Goal: Task Accomplishment & Management: Manage account settings

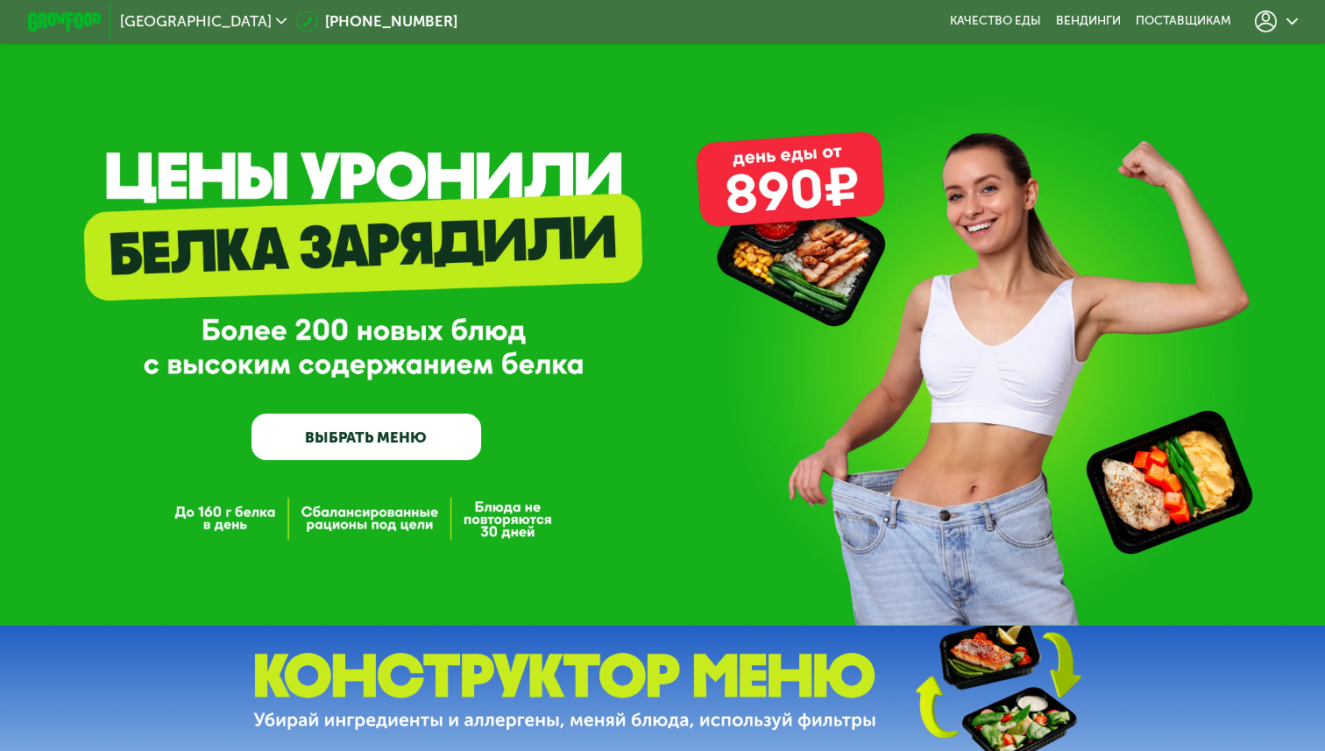
click at [1282, 18] on div at bounding box center [1276, 22] width 42 height 22
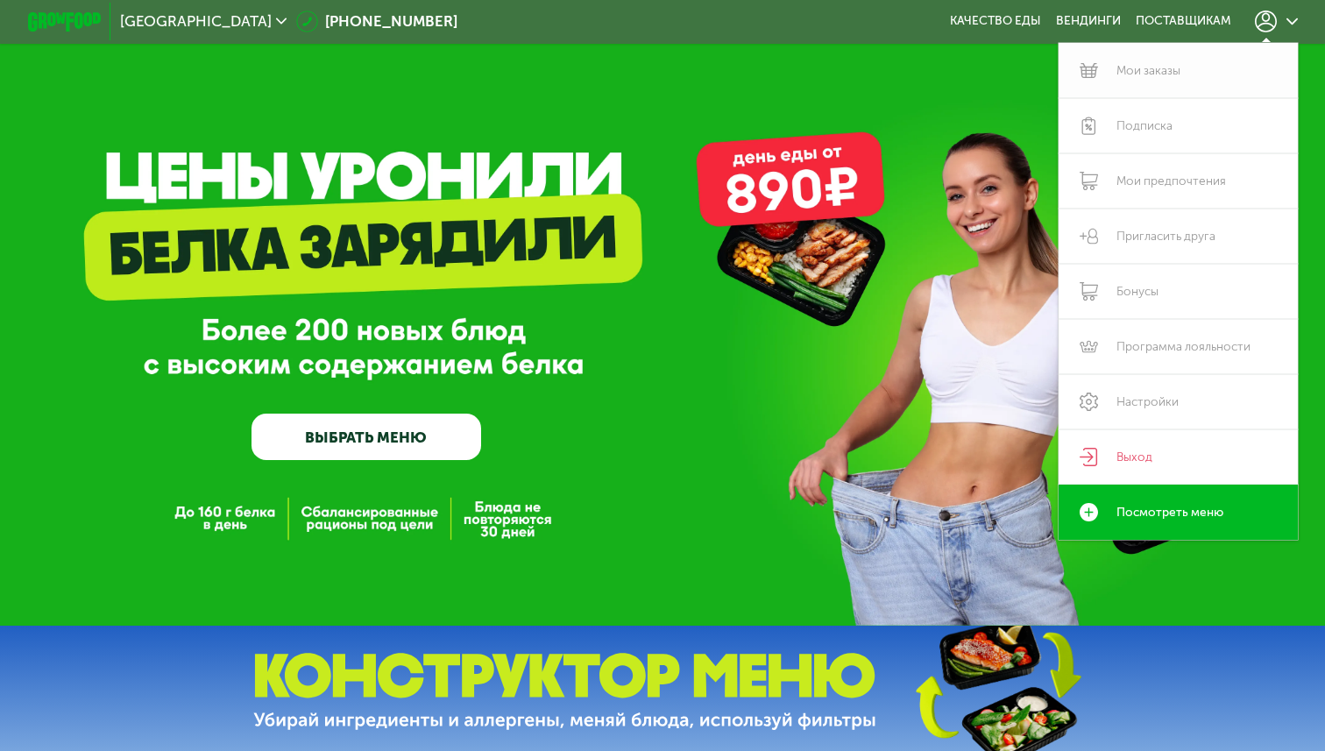
click at [1152, 74] on link "Мои заказы" at bounding box center [1177, 70] width 239 height 55
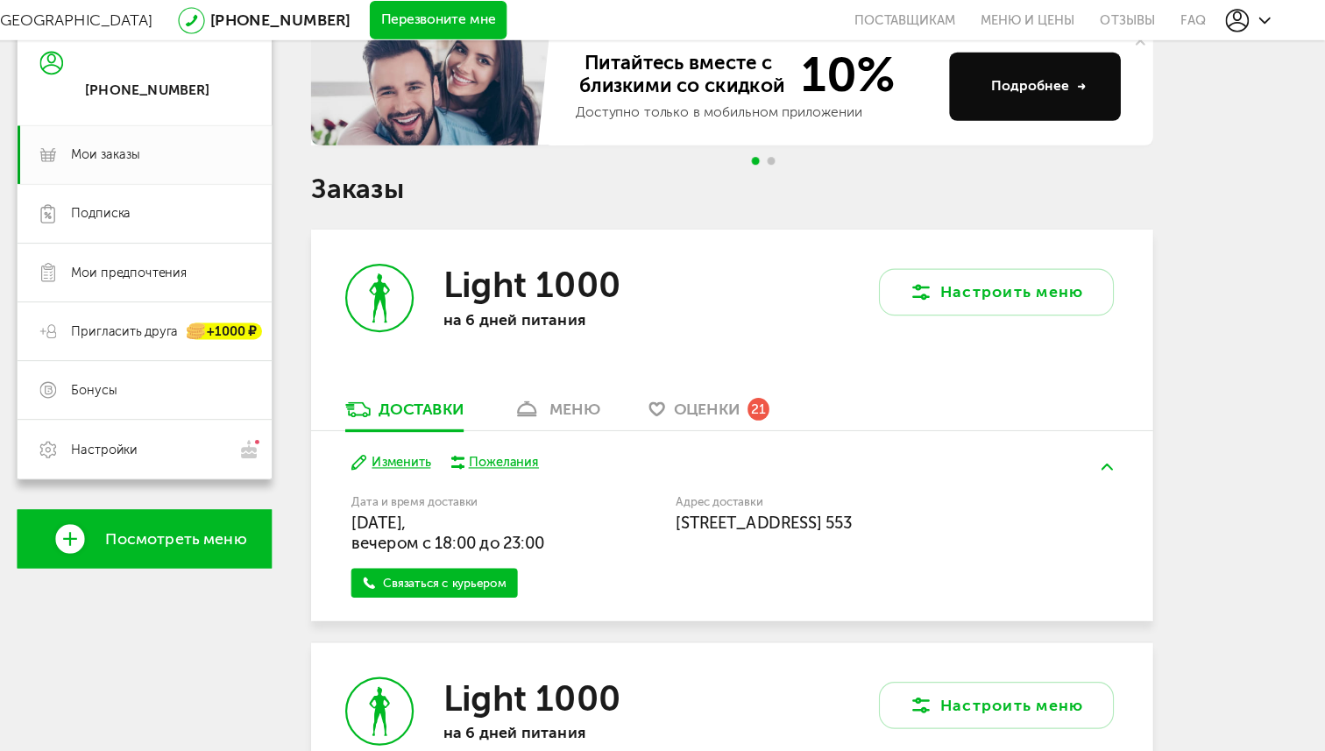
scroll to position [180, 0]
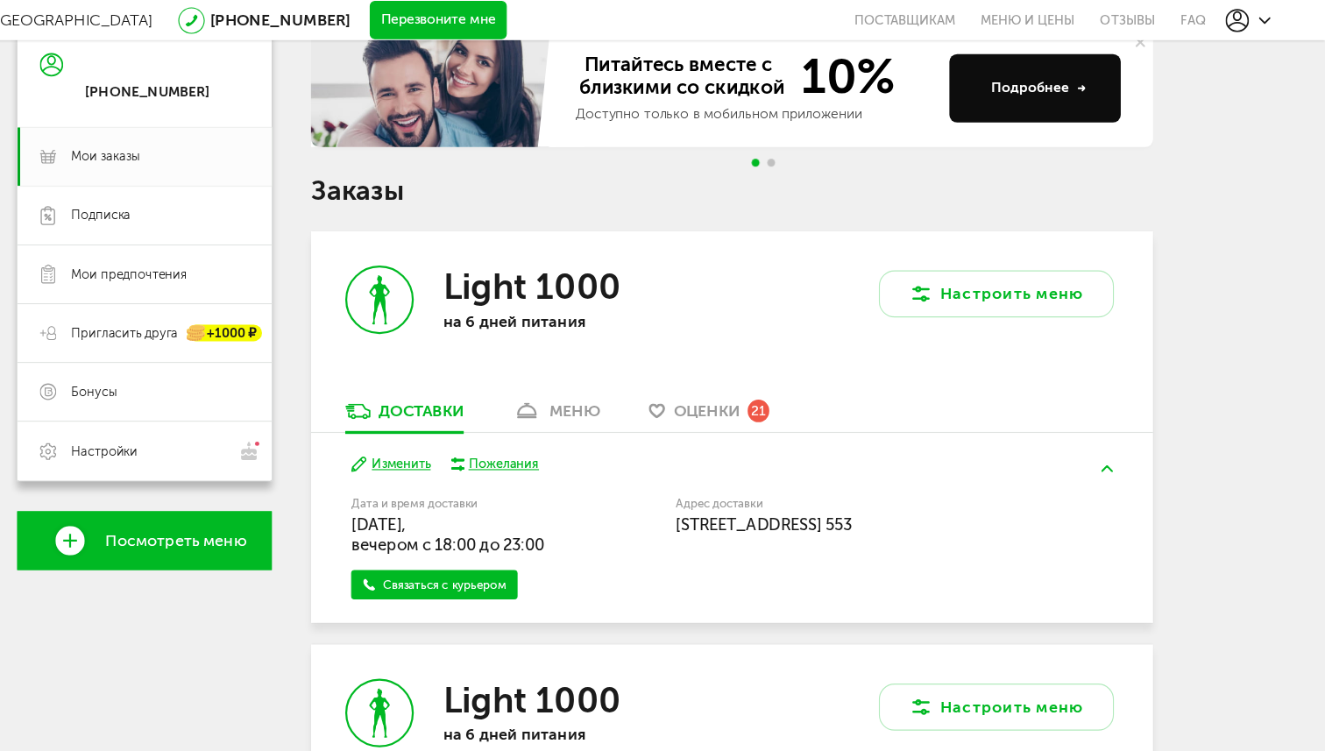
click at [829, 145] on span "Go to slide 2" at bounding box center [828, 145] width 7 height 7
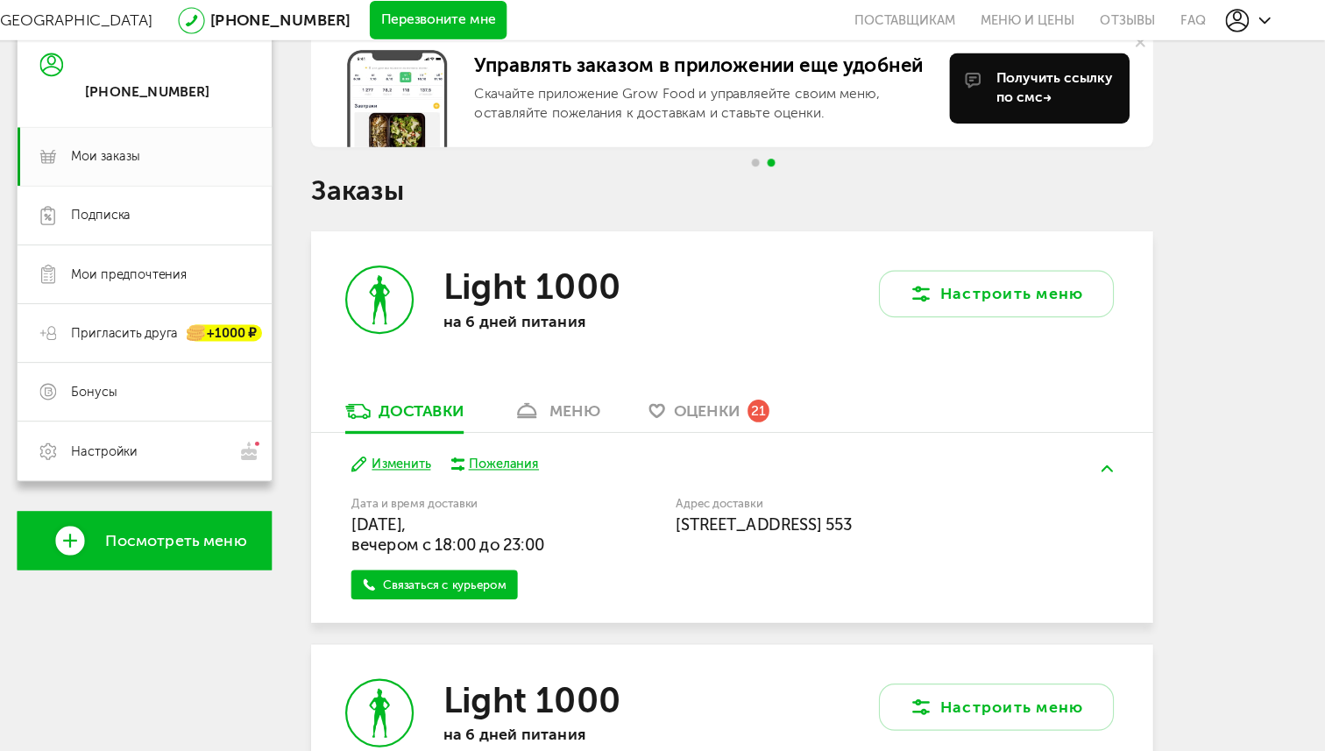
click at [816, 145] on span "Go to slide 1" at bounding box center [814, 145] width 7 height 7
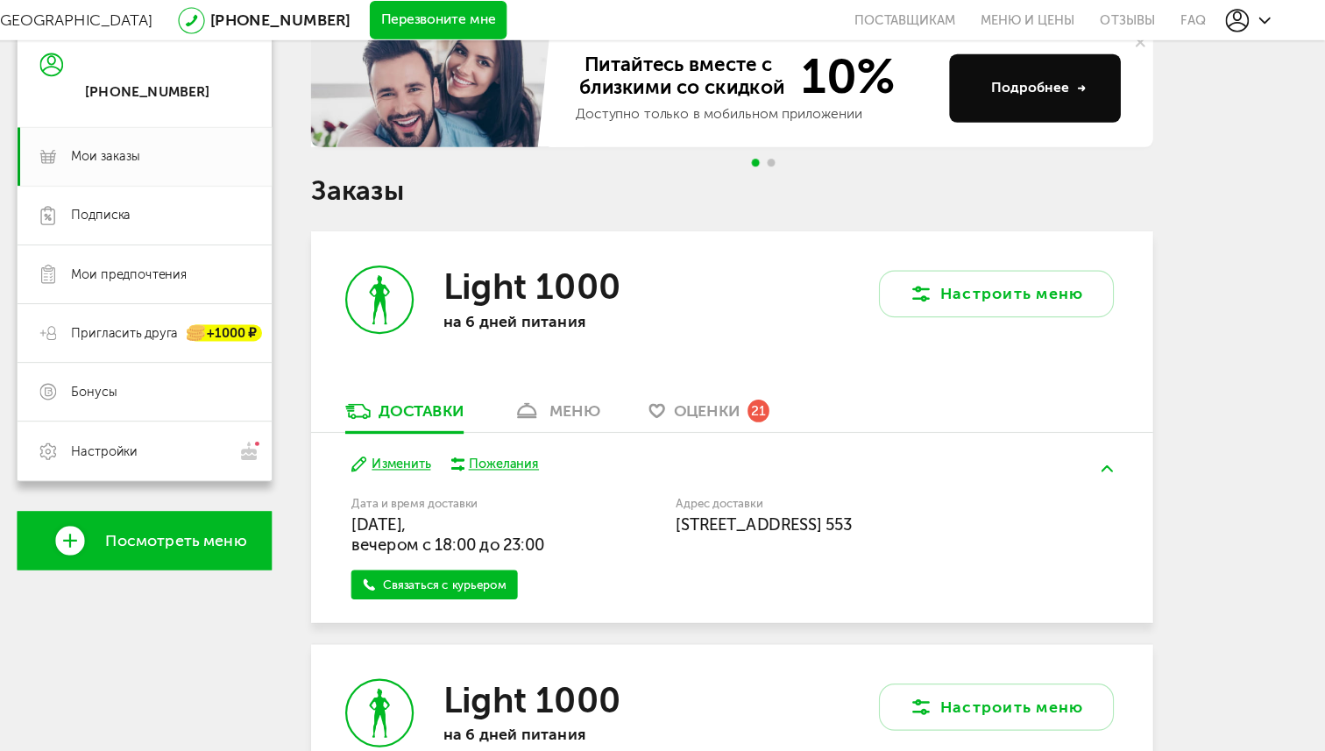
click at [832, 145] on div at bounding box center [822, 145] width 28 height 7
click at [827, 146] on span "Go to slide 2" at bounding box center [828, 145] width 7 height 7
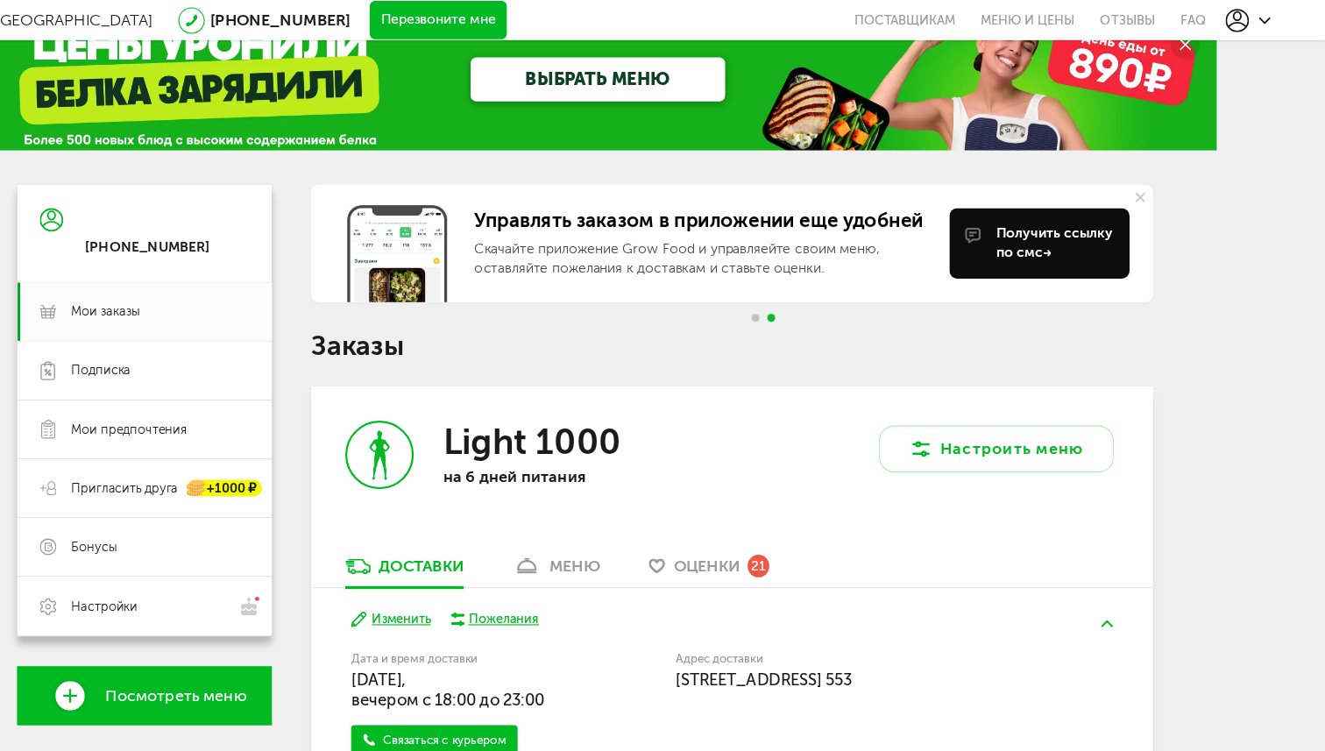
scroll to position [0, 0]
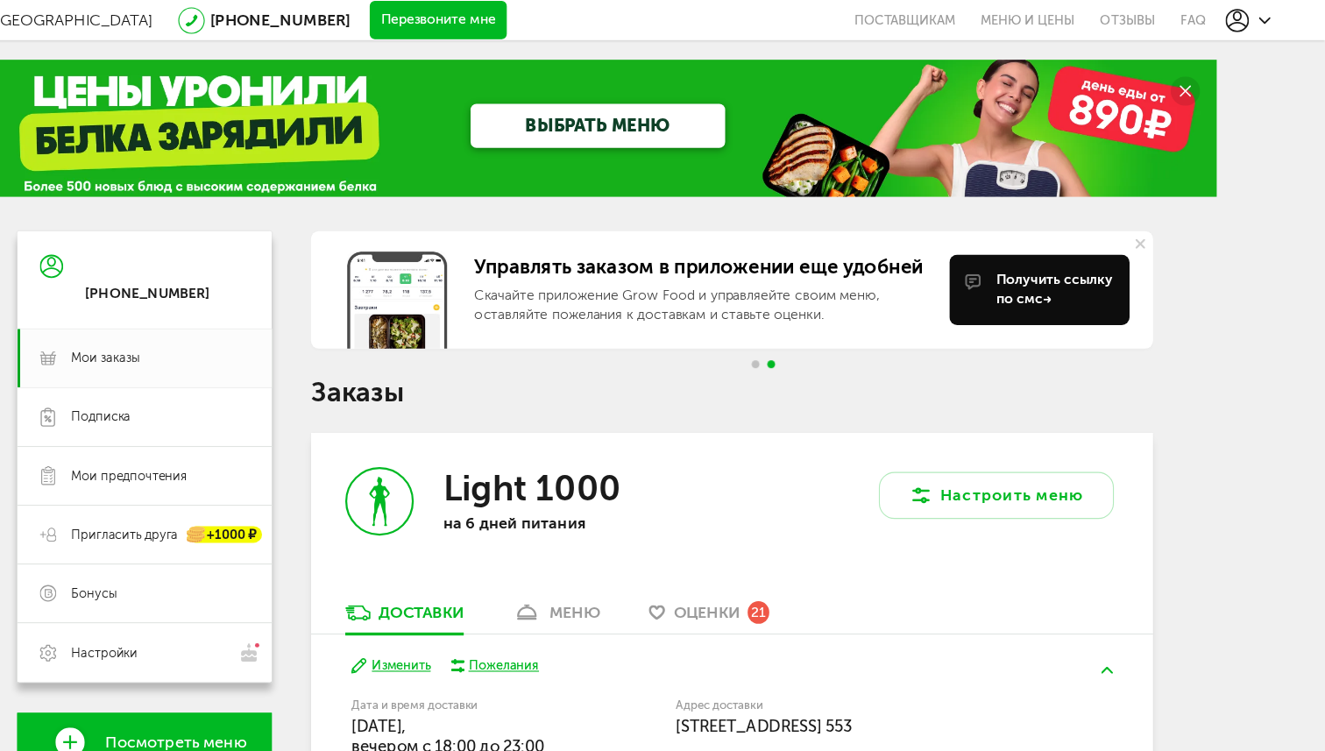
click at [1164, 216] on button at bounding box center [1159, 218] width 23 height 23
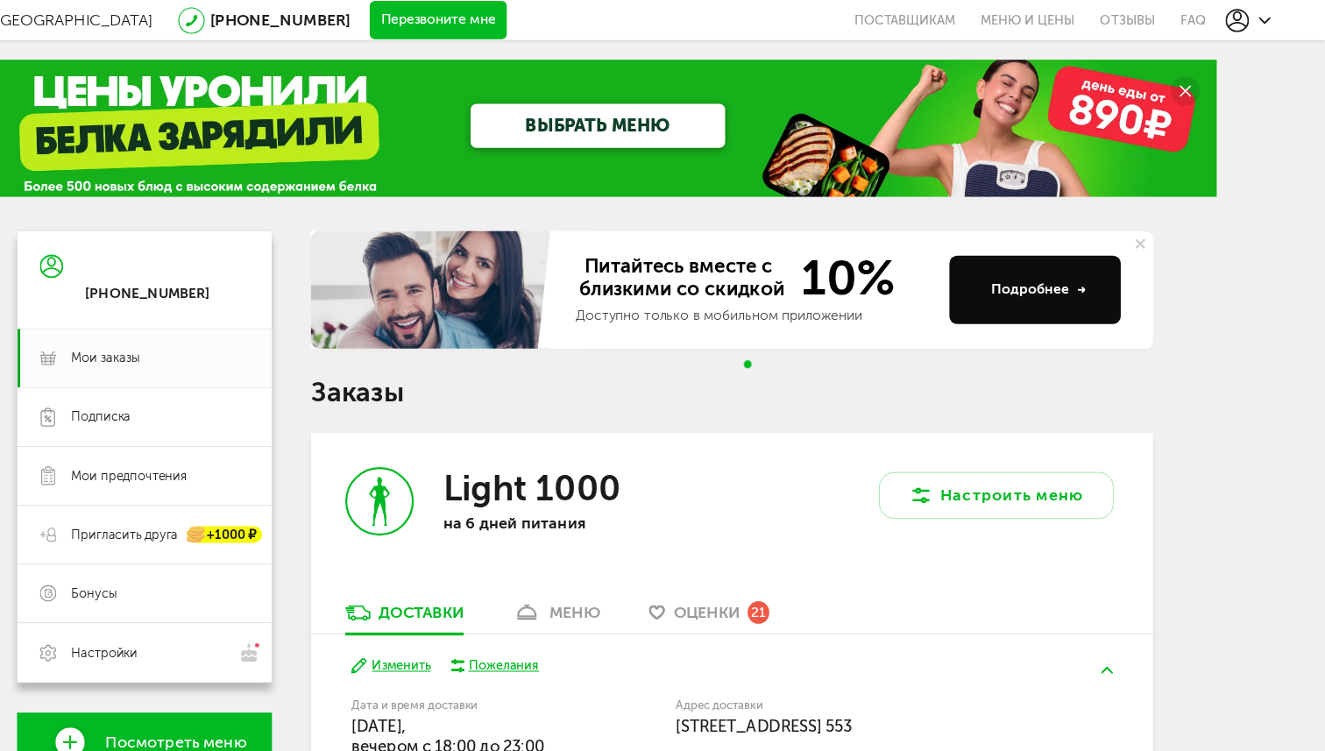
click at [1164, 216] on button at bounding box center [1159, 218] width 23 height 23
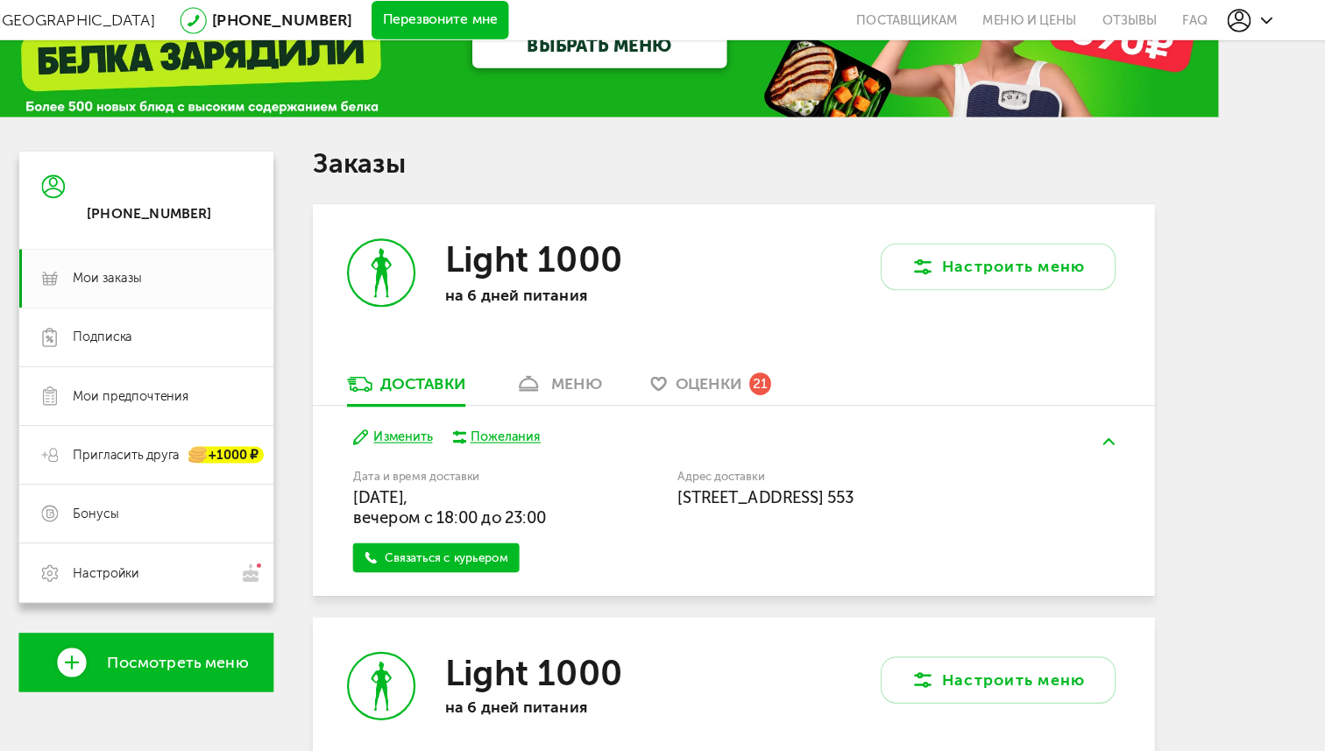
scroll to position [67, 0]
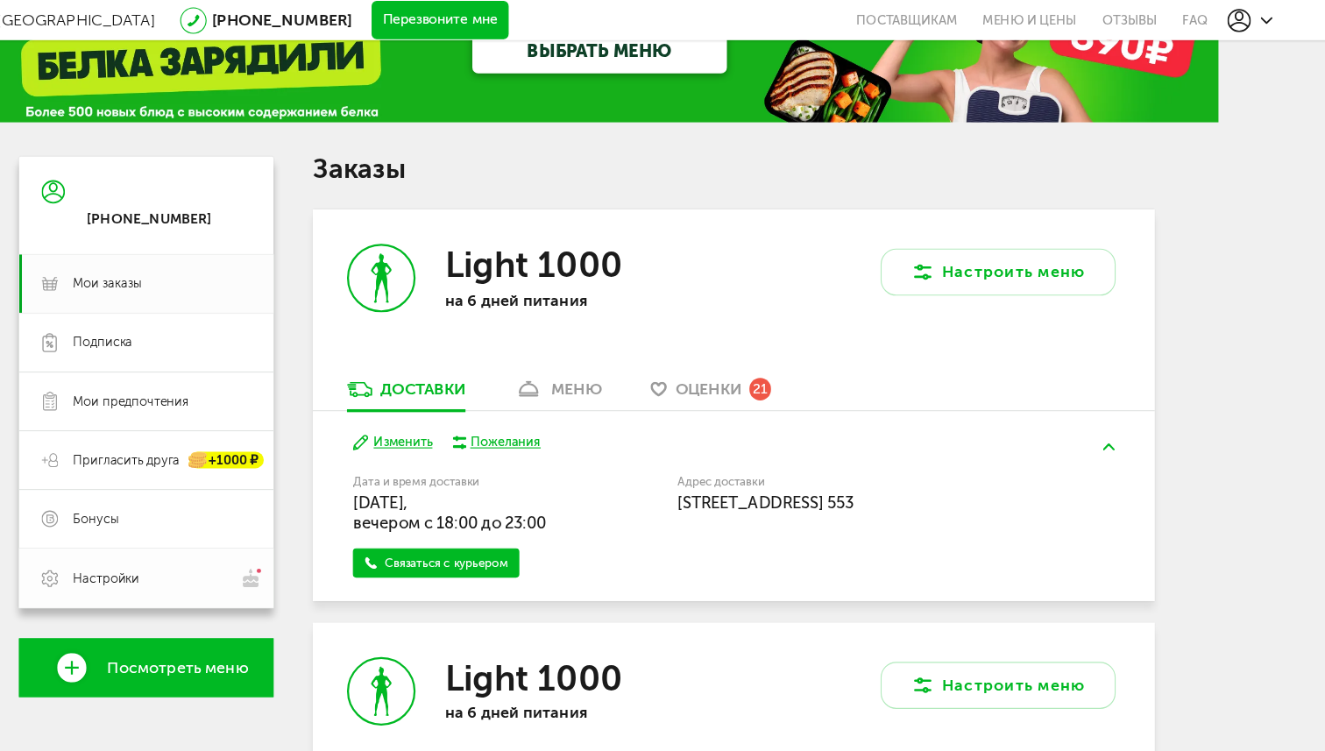
click at [257, 518] on span "Настройки" at bounding box center [232, 518] width 60 height 16
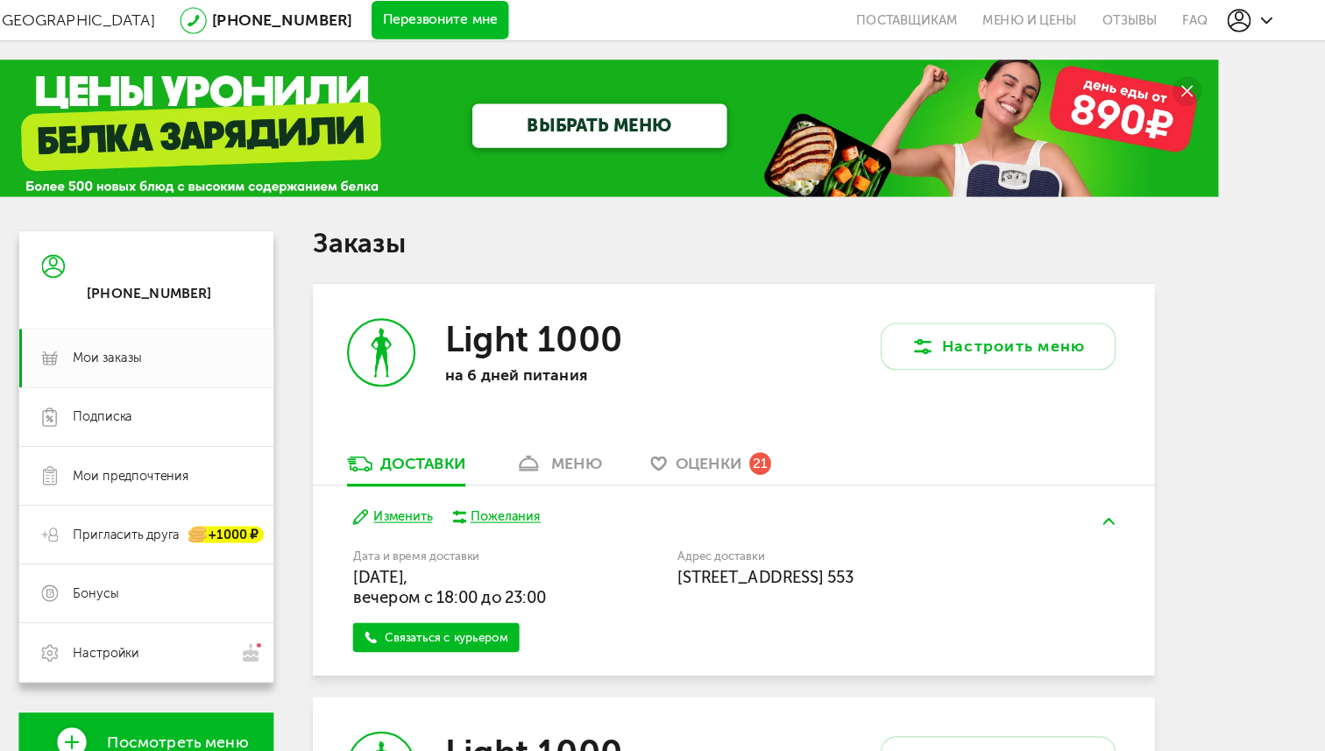
click at [1198, 84] on circle at bounding box center [1199, 81] width 26 height 26
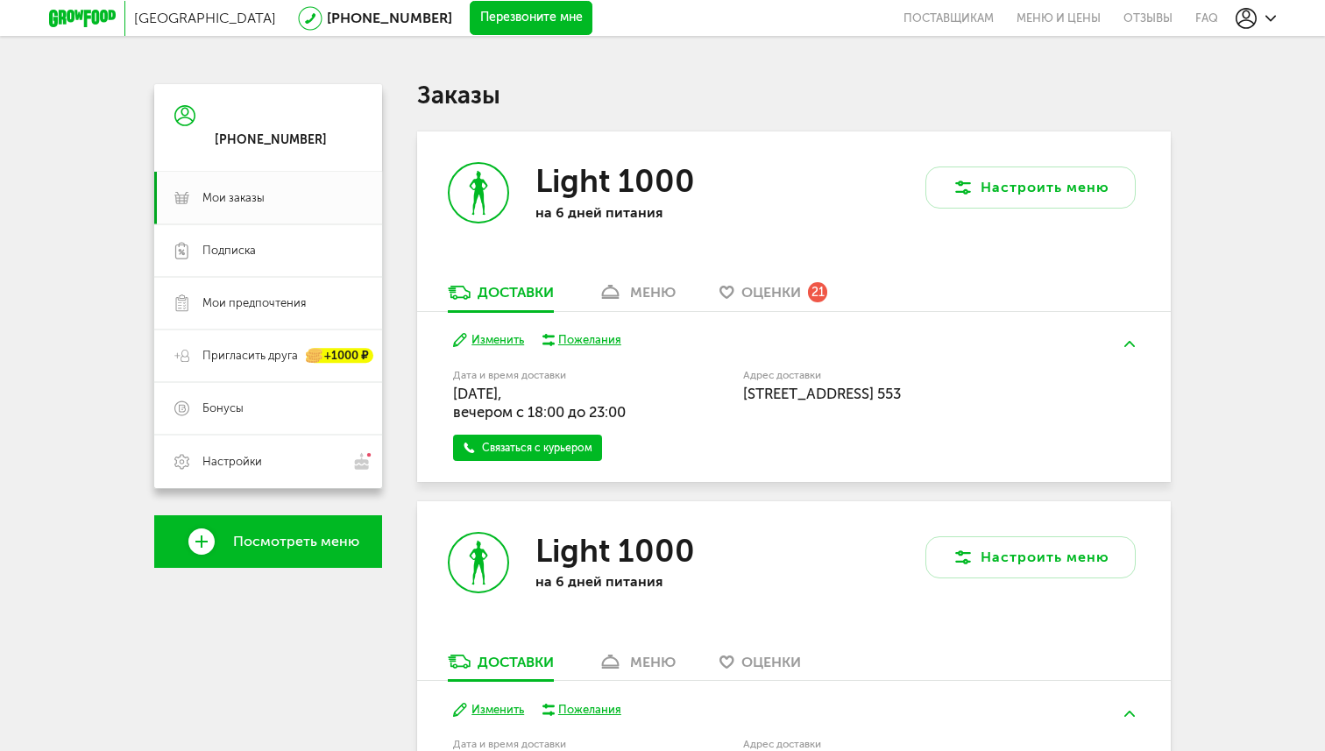
click at [1271, 23] on icon at bounding box center [1270, 18] width 11 height 11
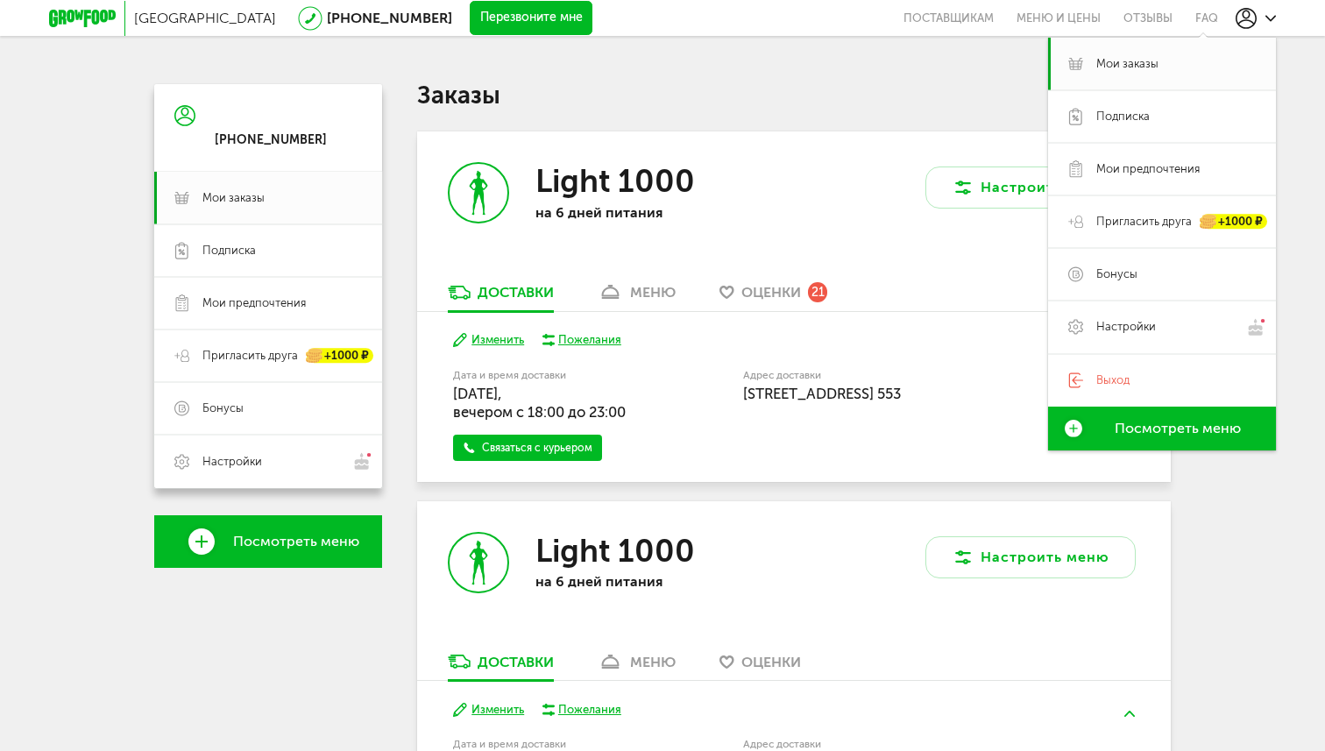
click at [922, 58] on div "Москва 8 (800) 555-21-78 Перезвоните мне поставщикам Меню и цены Отзывы FAQ Мои…" at bounding box center [662, 581] width 1325 height 1163
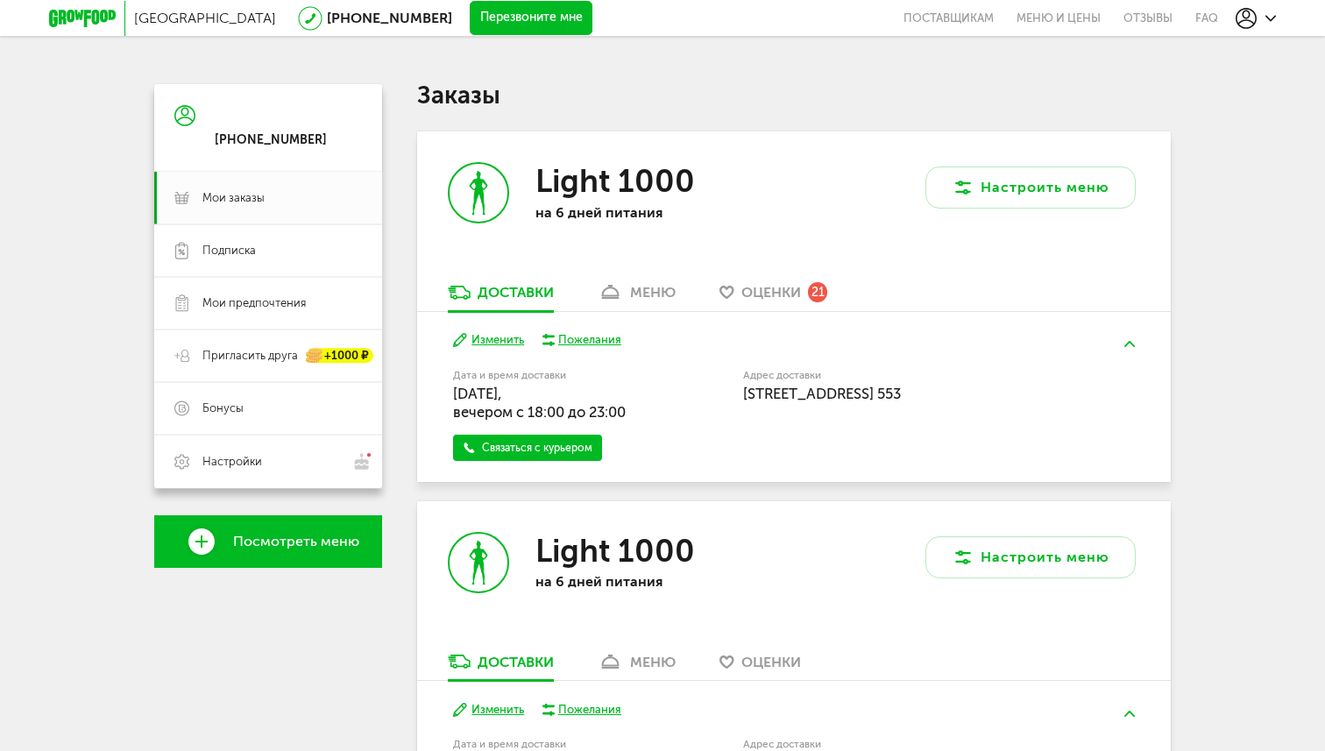
click at [1136, 338] on button at bounding box center [1130, 343] width 46 height 41
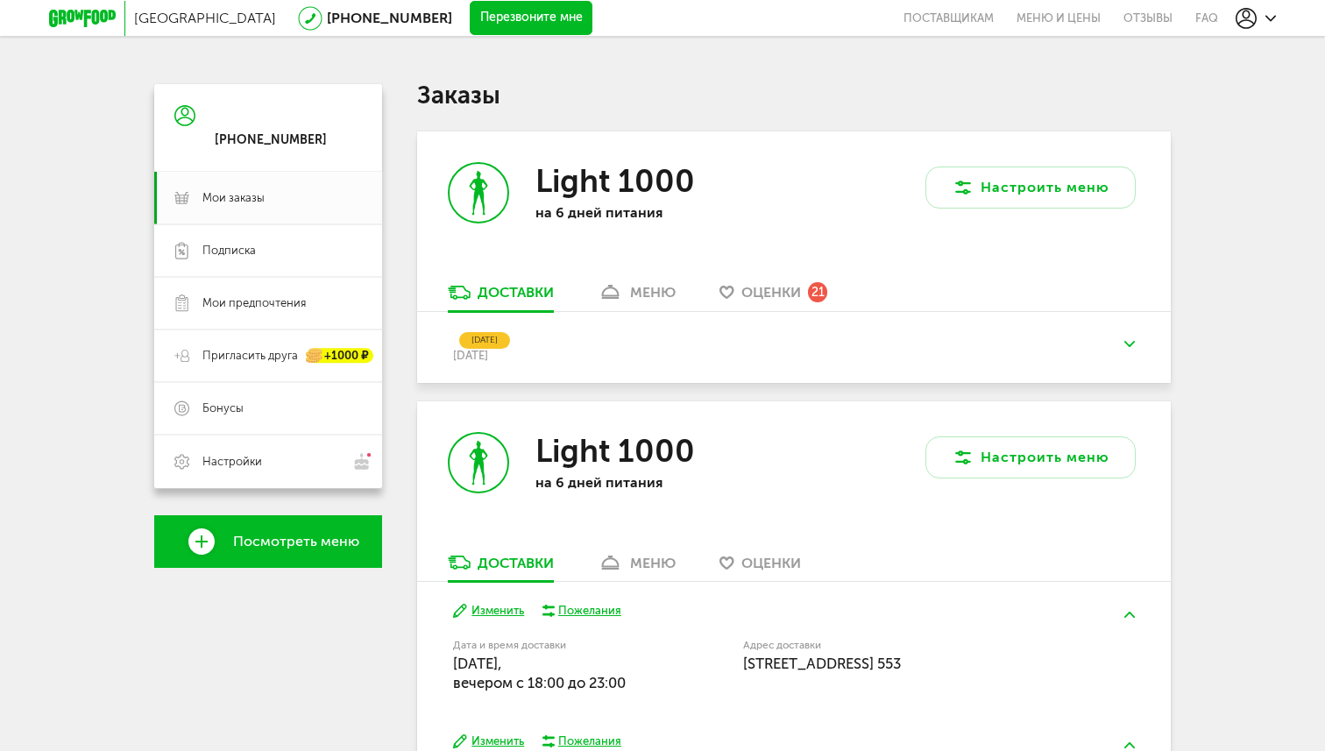
click at [1136, 338] on button at bounding box center [1130, 343] width 46 height 41
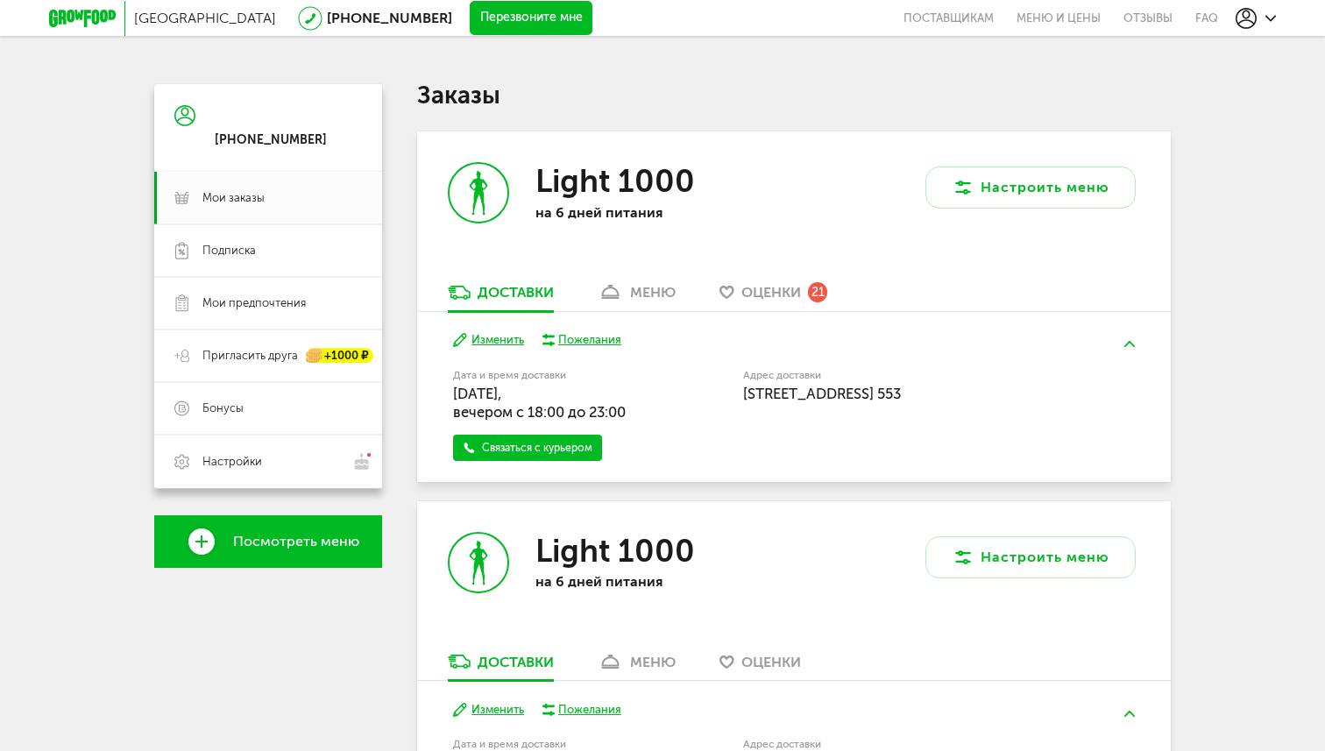
drag, startPoint x: 811, startPoint y: 412, endPoint x: 734, endPoint y: 385, distance: 81.8
click at [734, 385] on div "Дата и время доставки 21 сентября, воскресенье, вечером c 18:00 до 23:00 Связат…" at bounding box center [793, 414] width 681 height 96
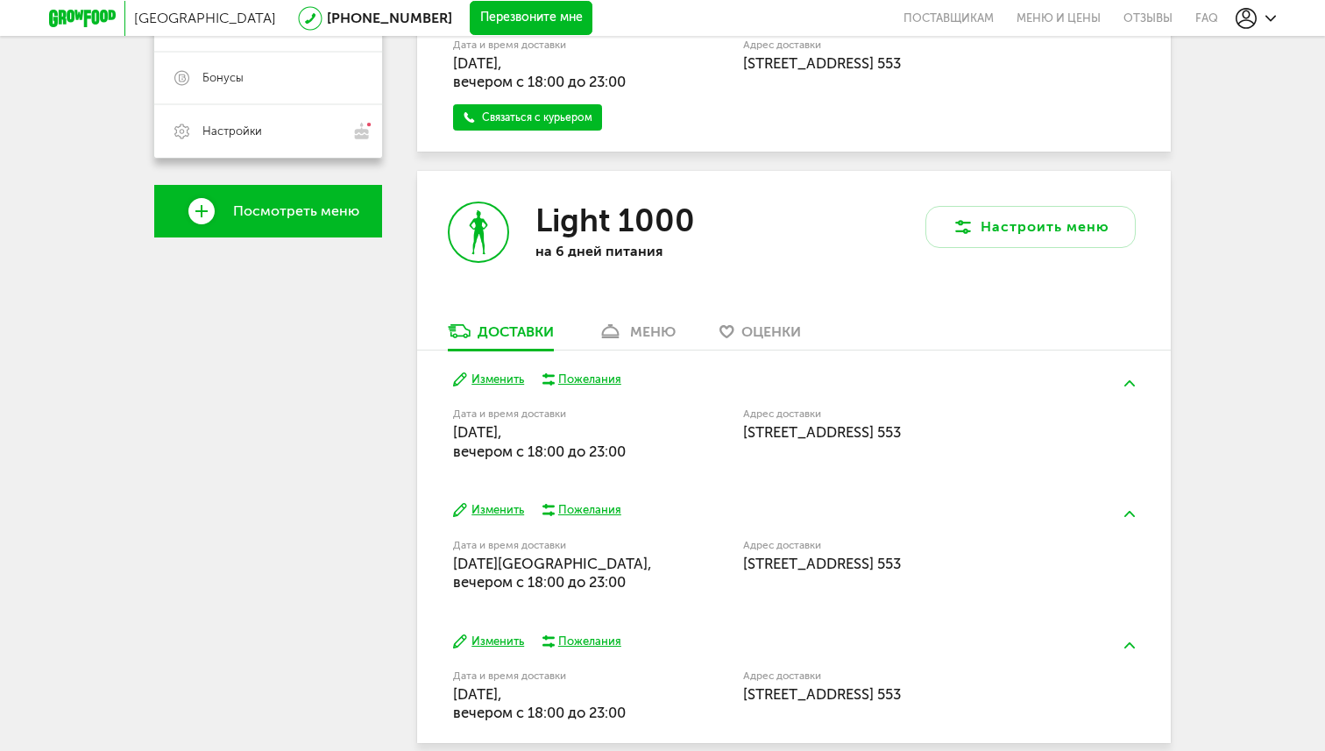
scroll to position [413, 0]
